Goal: Transaction & Acquisition: Purchase product/service

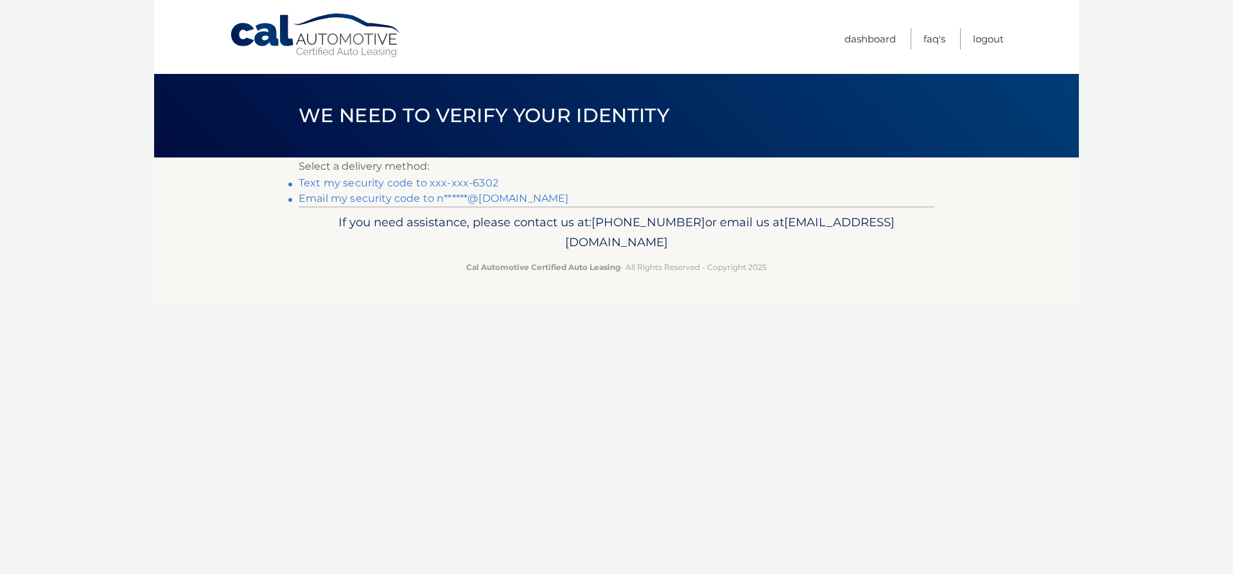
click at [489, 184] on link "Text my security code to xxx-xxx-6302" at bounding box center [399, 183] width 200 height 12
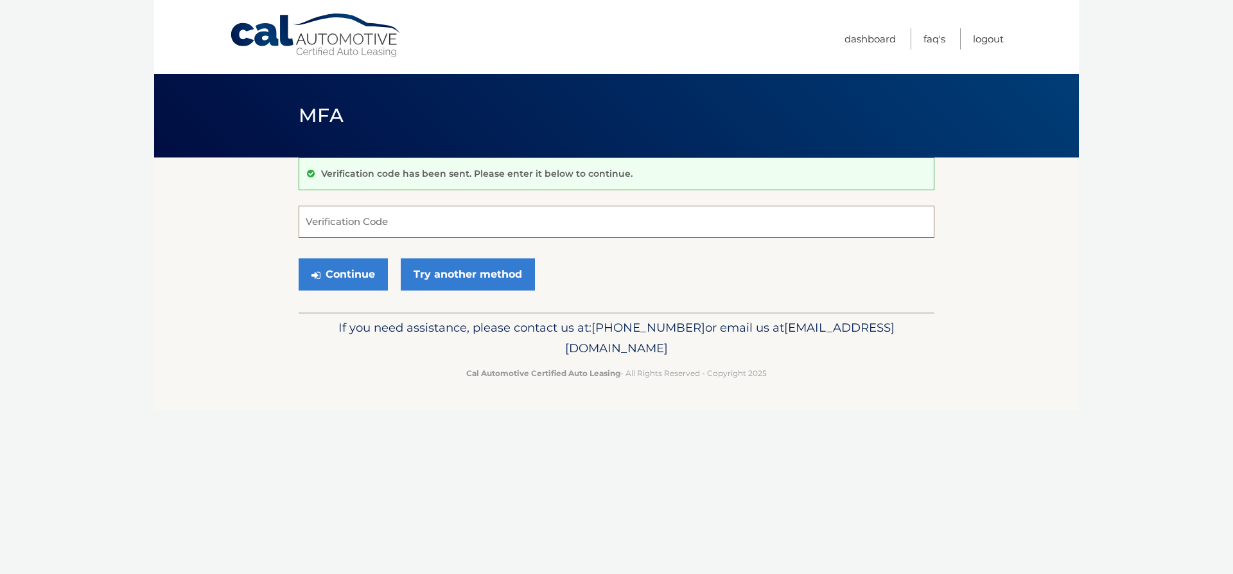
click at [508, 225] on input "Verification Code" at bounding box center [617, 222] width 636 height 32
type input "508675"
click at [360, 282] on button "Continue" at bounding box center [343, 274] width 89 height 32
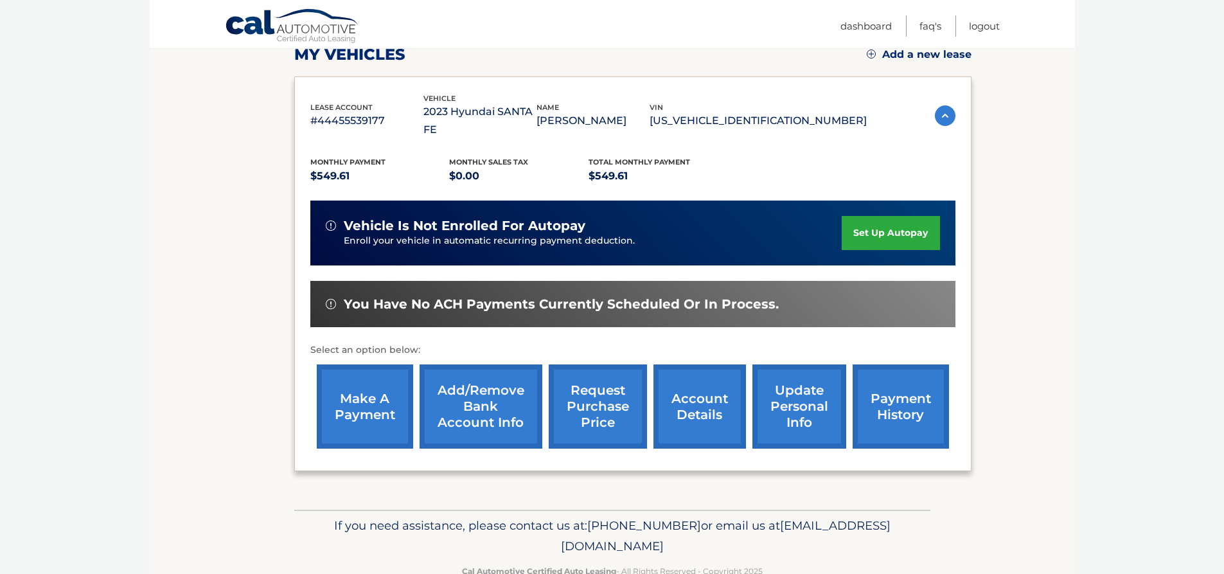
scroll to position [193, 0]
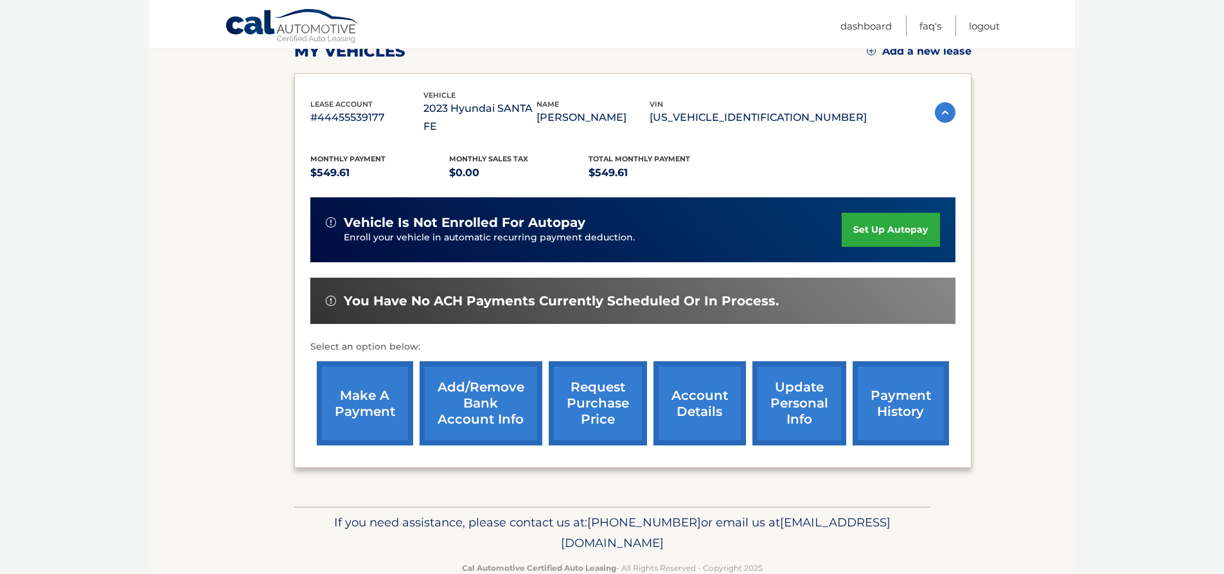
click at [380, 378] on link "make a payment" at bounding box center [365, 403] width 96 height 84
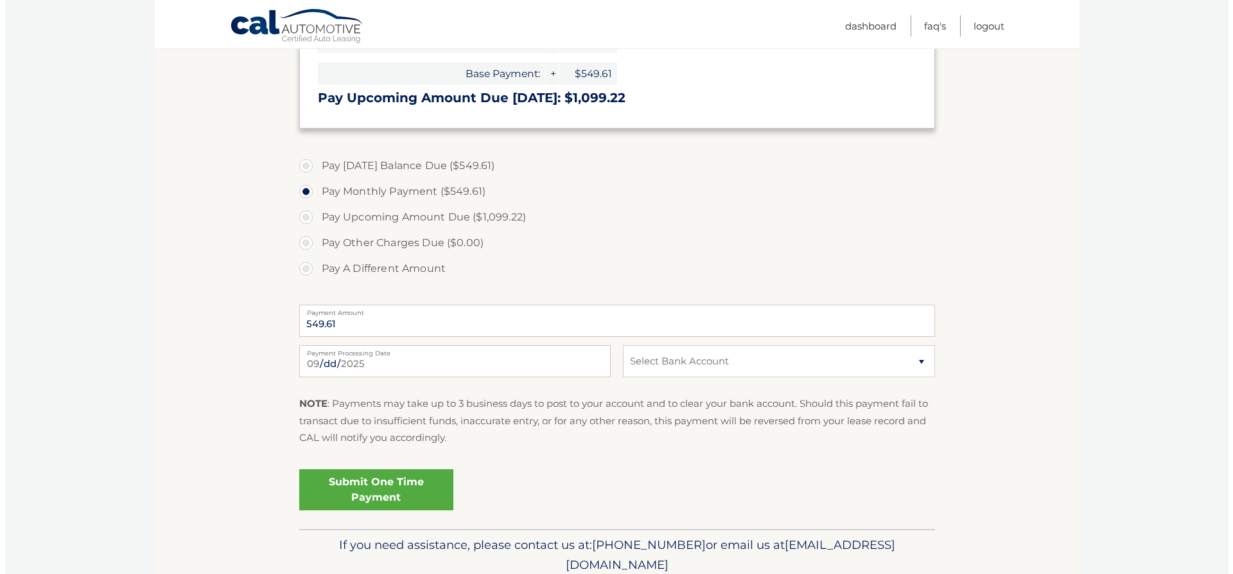
scroll to position [385, 0]
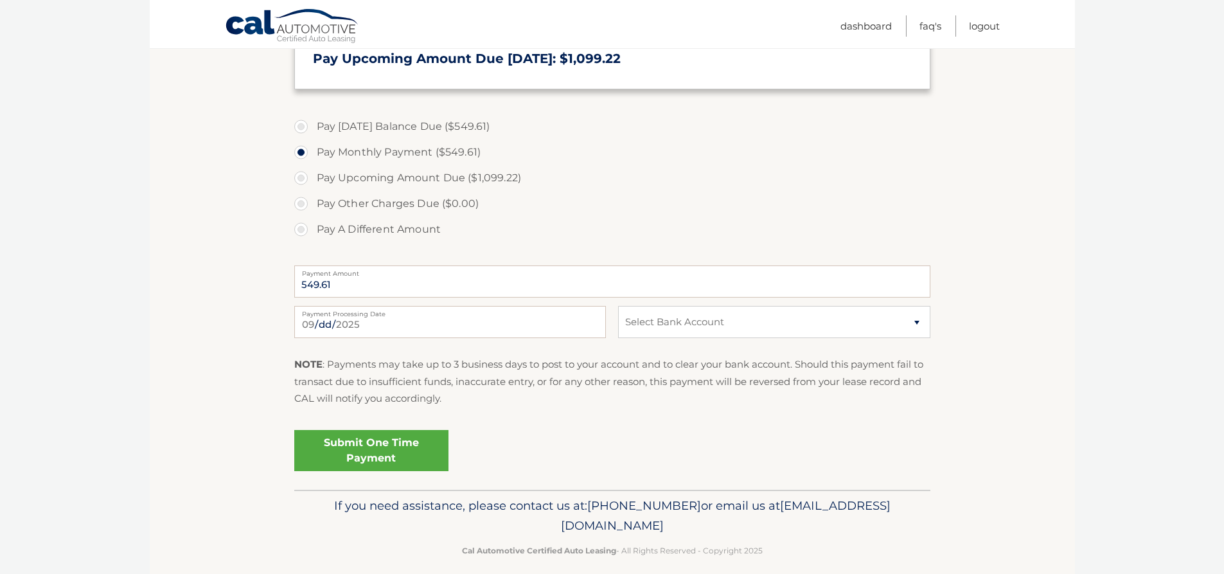
click at [368, 454] on link "Submit One Time Payment" at bounding box center [371, 450] width 154 height 41
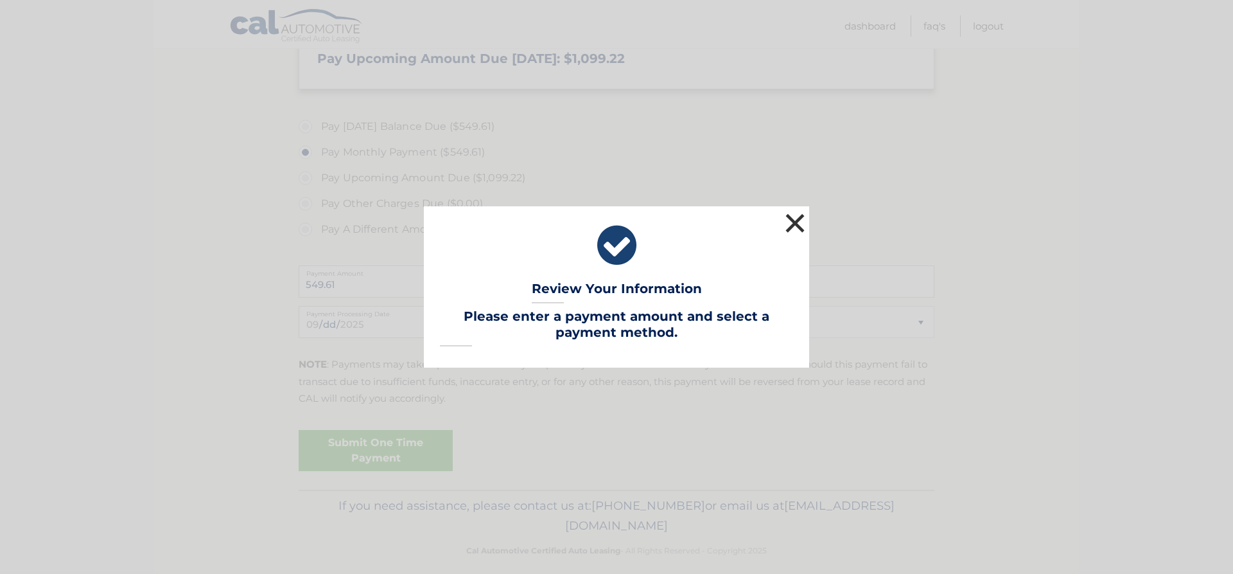
click at [799, 221] on button "×" at bounding box center [795, 223] width 26 height 26
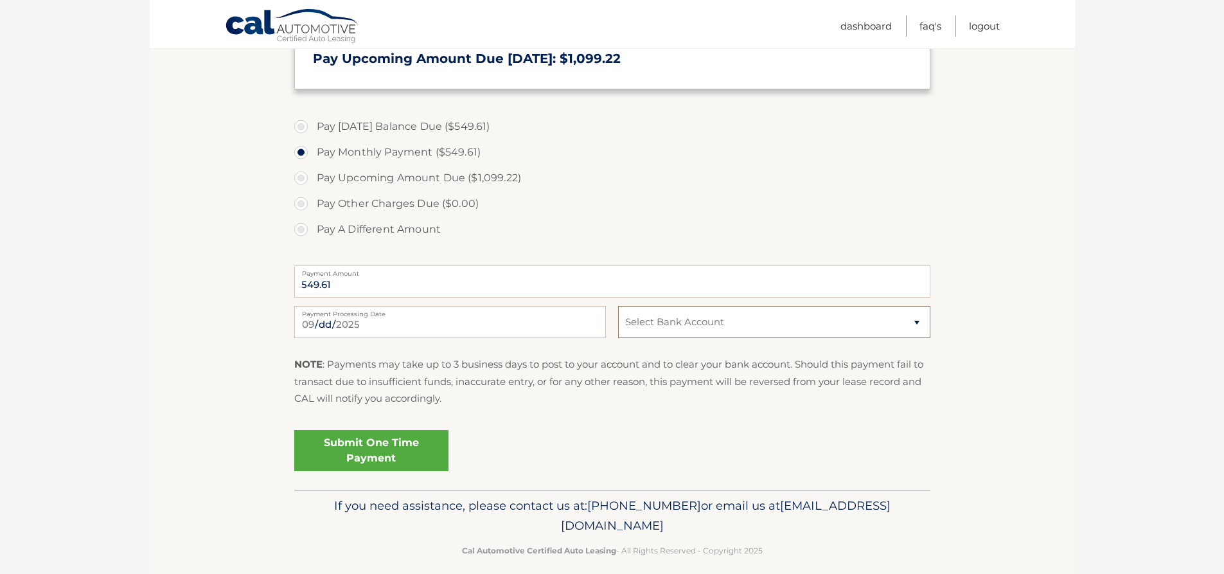
click at [917, 317] on select "Select Bank Account Checking TD BANK NA *****6388 Checking BETHPAGE FEDERAL CRE…" at bounding box center [774, 322] width 312 height 32
select select "MjJkN2UzMWYtMDM1Mi00YTFiLThlMzktOWM5NjVjY2UxYTNi"
click at [618, 306] on select "Select Bank Account Checking TD BANK NA *****6388 Checking BETHPAGE FEDERAL CRE…" at bounding box center [774, 322] width 312 height 32
click at [391, 445] on link "Submit One Time Payment" at bounding box center [371, 450] width 154 height 41
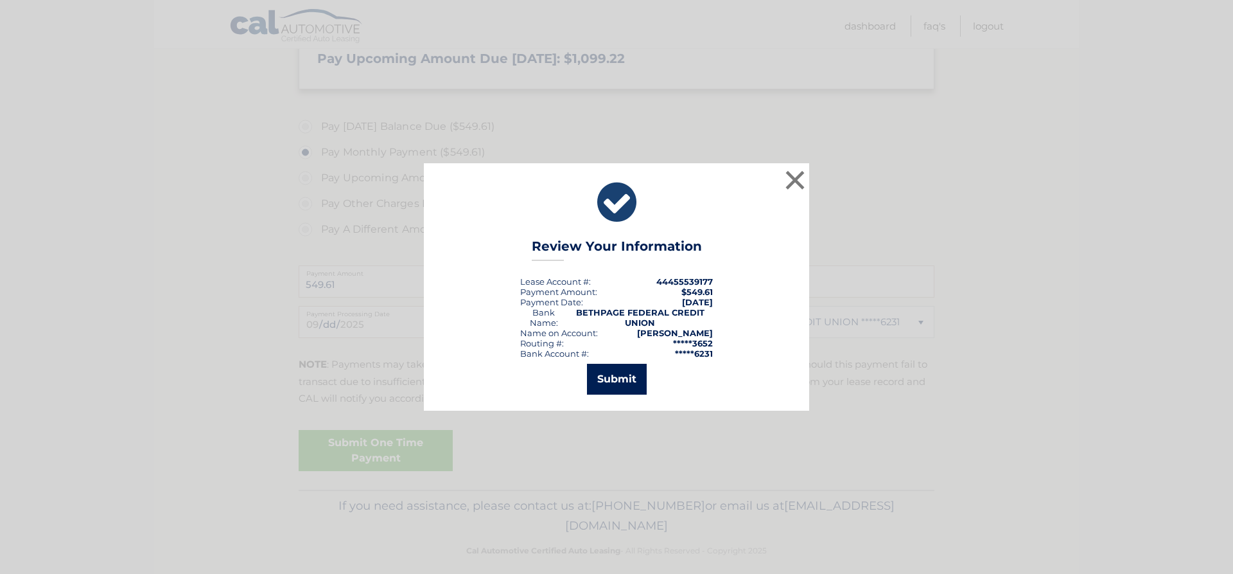
click at [632, 378] on button "Submit" at bounding box center [617, 379] width 60 height 31
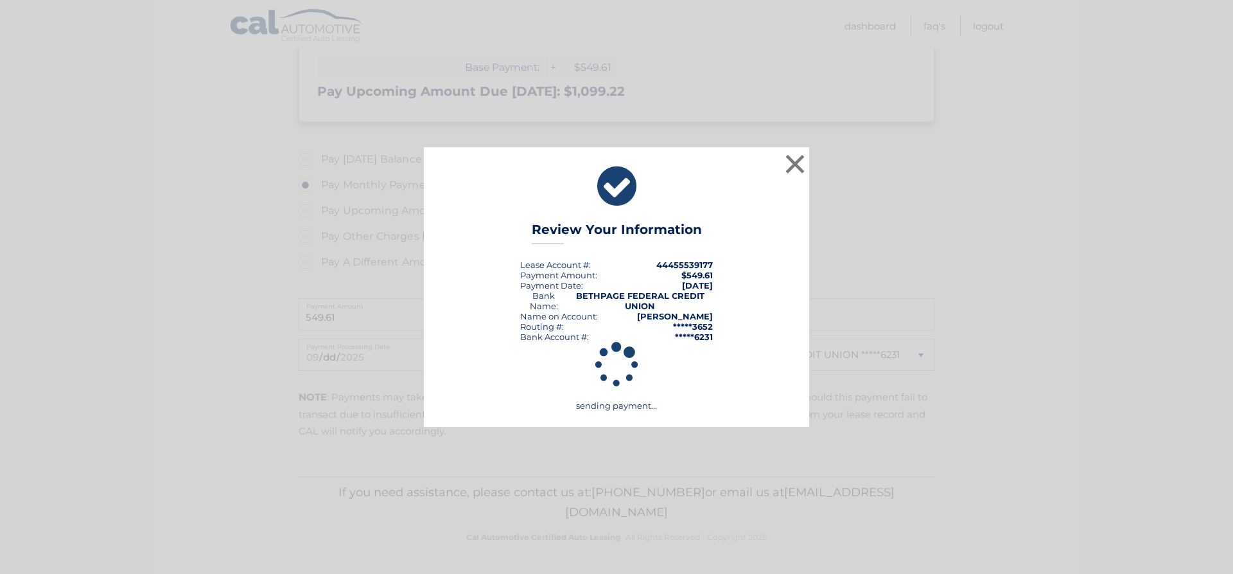
scroll to position [353, 0]
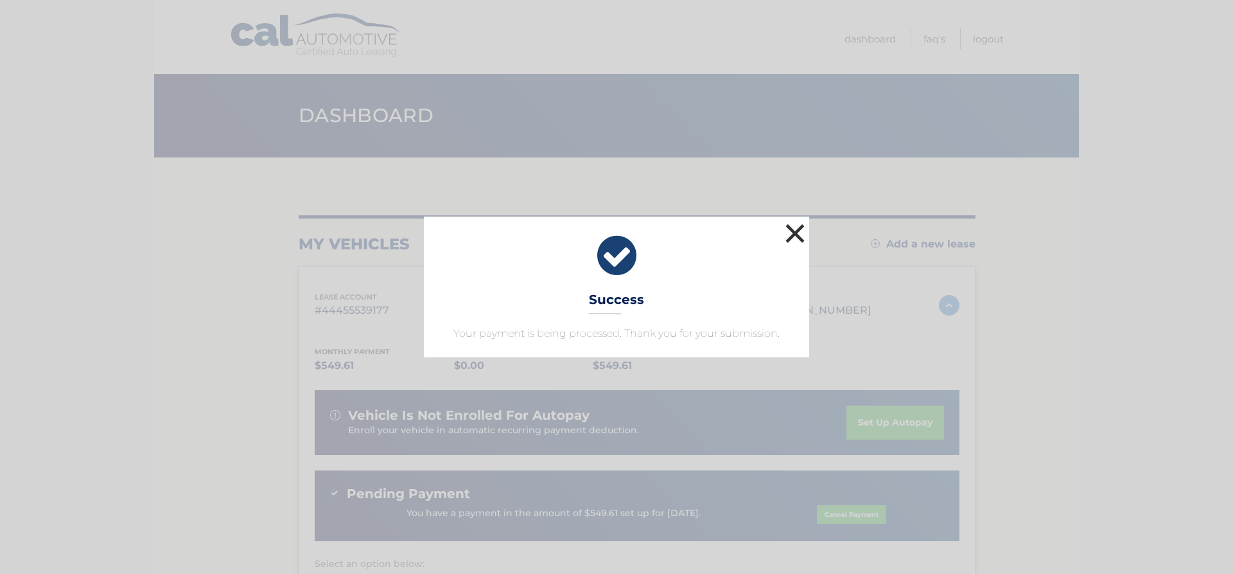
click at [799, 234] on button "×" at bounding box center [795, 233] width 26 height 26
